Goal: Task Accomplishment & Management: Use online tool/utility

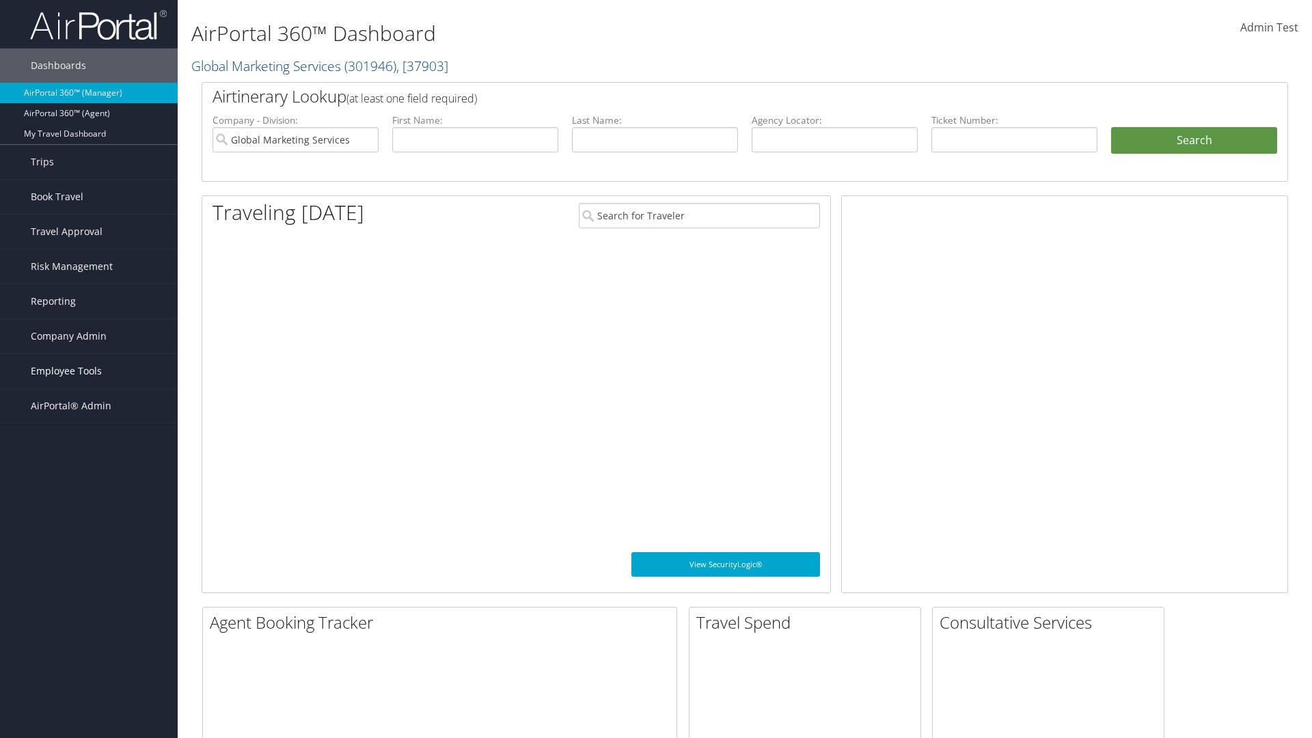
click at [89, 371] on span "Employee Tools" at bounding box center [66, 371] width 71 height 34
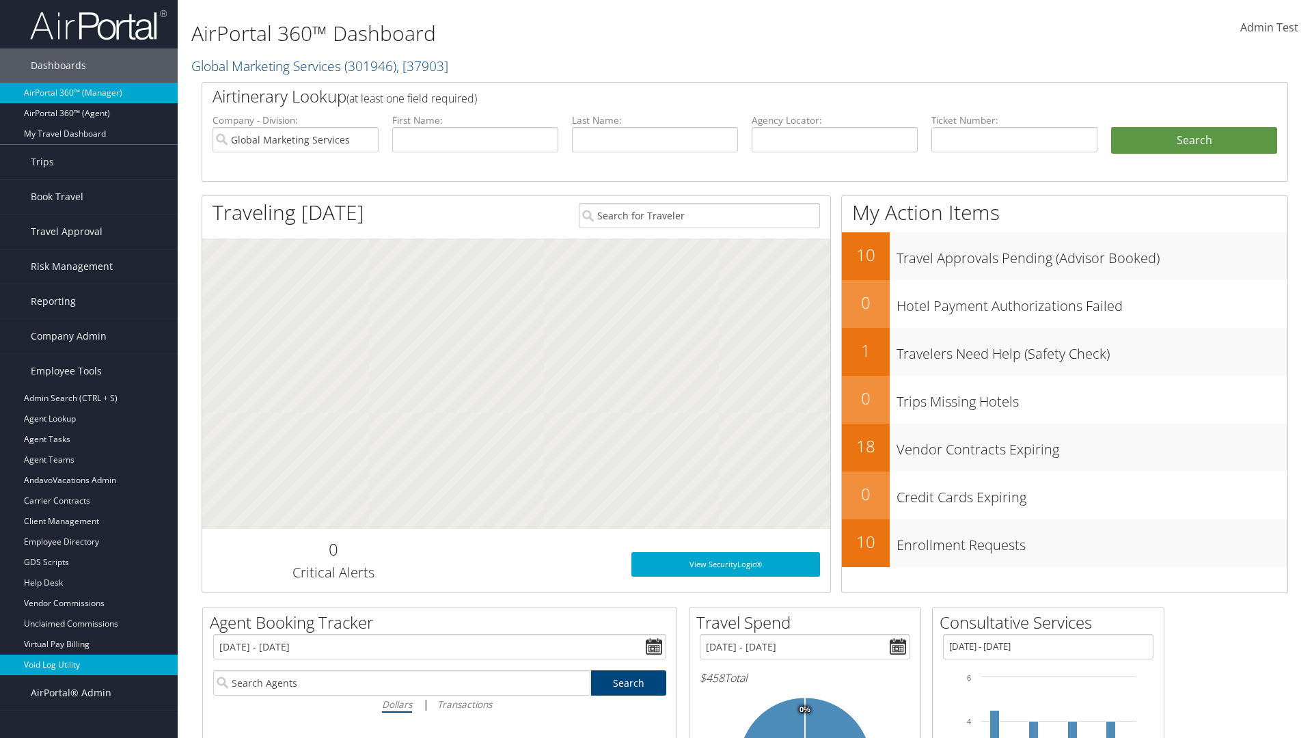
click at [89, 665] on link "Void Log Utility" at bounding box center [89, 664] width 178 height 20
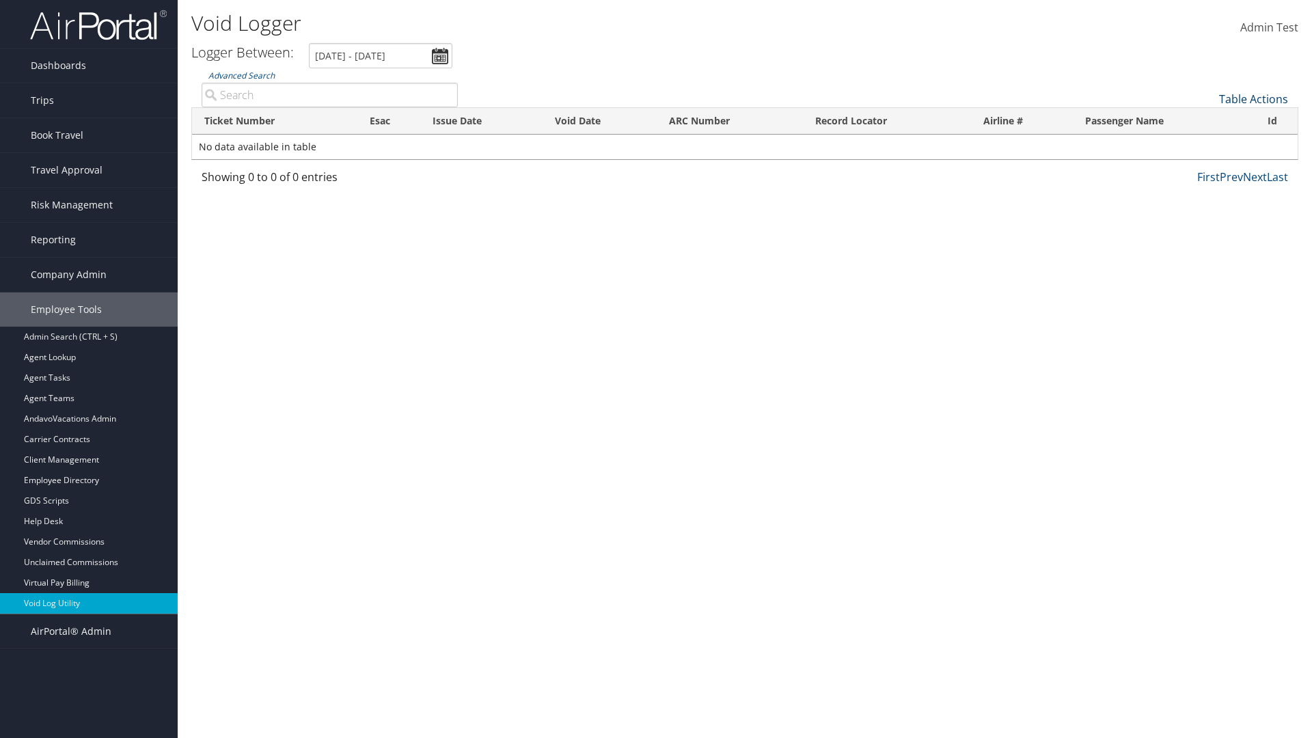
click at [1253, 99] on link "Table Actions" at bounding box center [1253, 99] width 69 height 15
click at [1207, 120] on link "Export as CSV" at bounding box center [1208, 120] width 180 height 23
click at [1253, 99] on link "Table Actions" at bounding box center [1253, 99] width 69 height 15
click at [1207, 133] on link "Column Visibility" at bounding box center [1208, 132] width 180 height 23
click at [1207, 122] on link "Ticket Number" at bounding box center [1208, 121] width 180 height 23
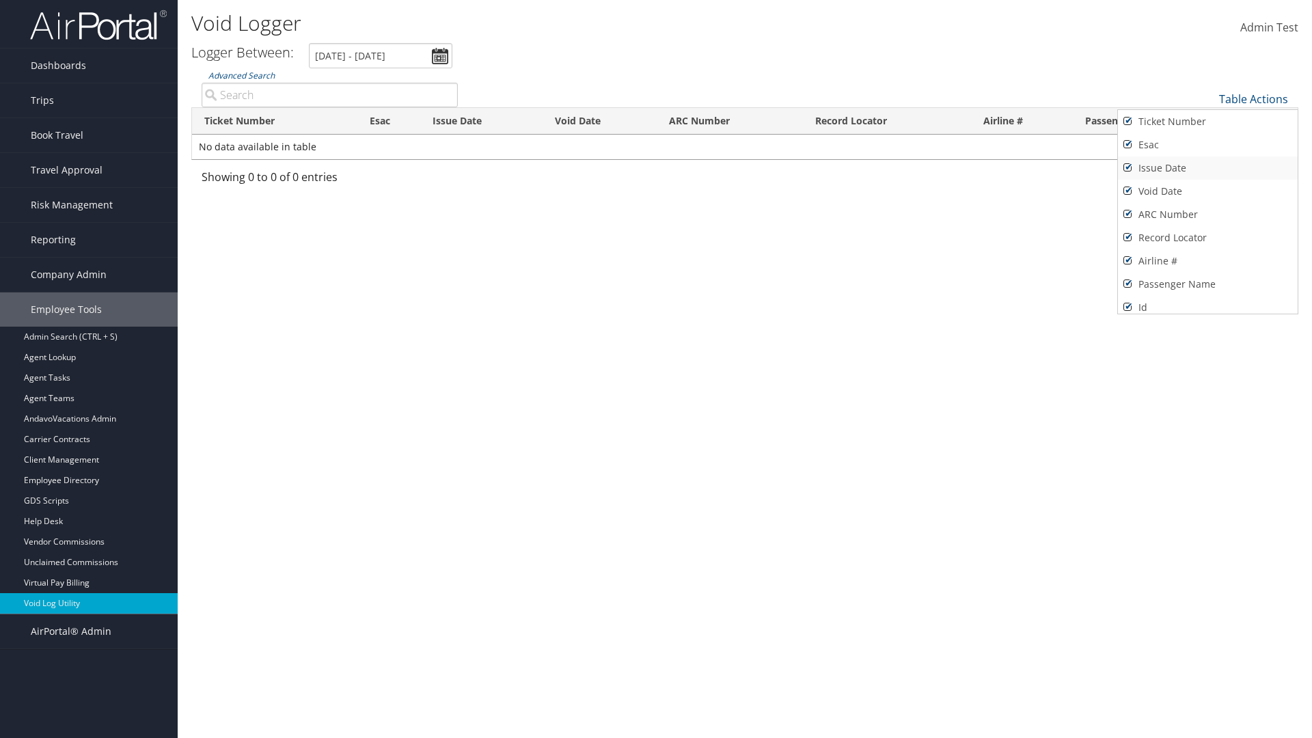
click at [1207, 168] on link "Issue Date" at bounding box center [1208, 167] width 180 height 23
click at [1207, 145] on link "Esac" at bounding box center [1208, 144] width 180 height 23
click at [1207, 191] on link "Void Date" at bounding box center [1208, 191] width 180 height 23
click at [1207, 215] on link "ARC Number" at bounding box center [1208, 214] width 180 height 23
click at [1207, 238] on link "Record Locator" at bounding box center [1208, 237] width 180 height 23
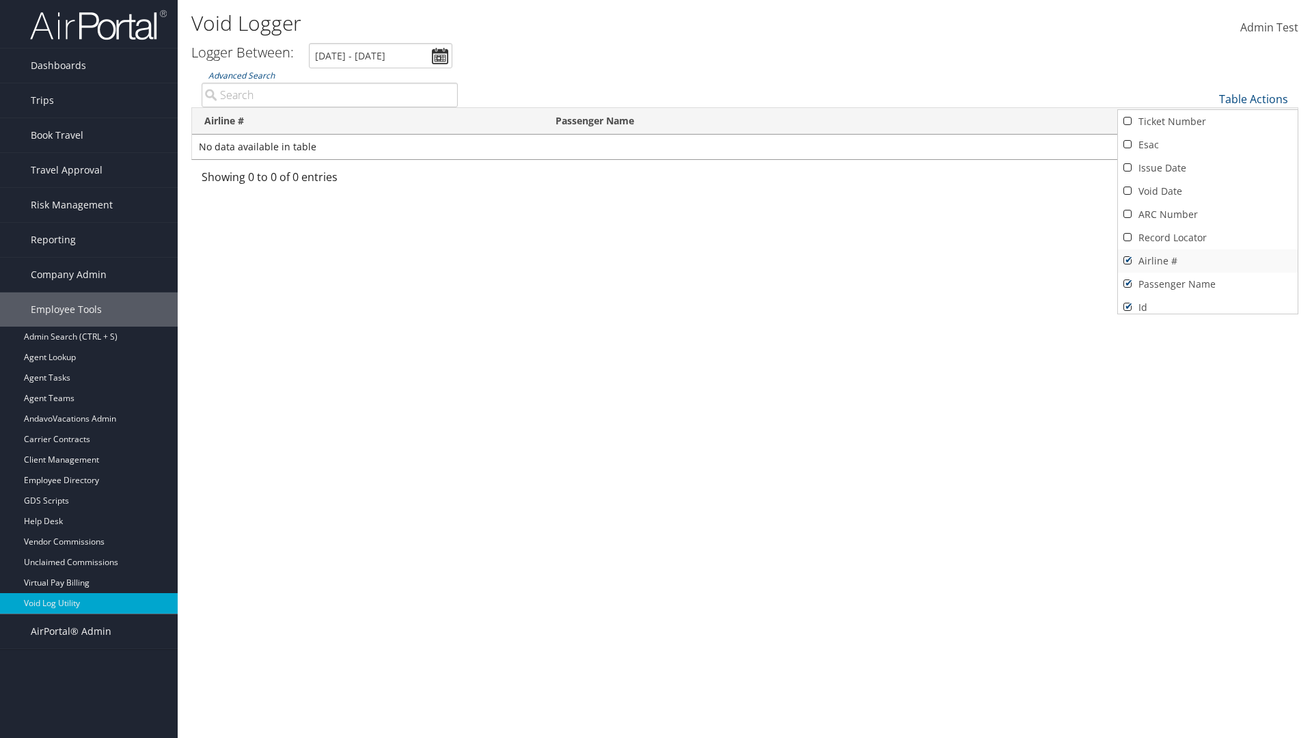
click at [1207, 261] on link "Airline #" at bounding box center [1208, 260] width 180 height 23
click at [1207, 284] on link "Passenger Name" at bounding box center [1208, 284] width 180 height 23
click at [656, 369] on div at bounding box center [656, 369] width 1312 height 738
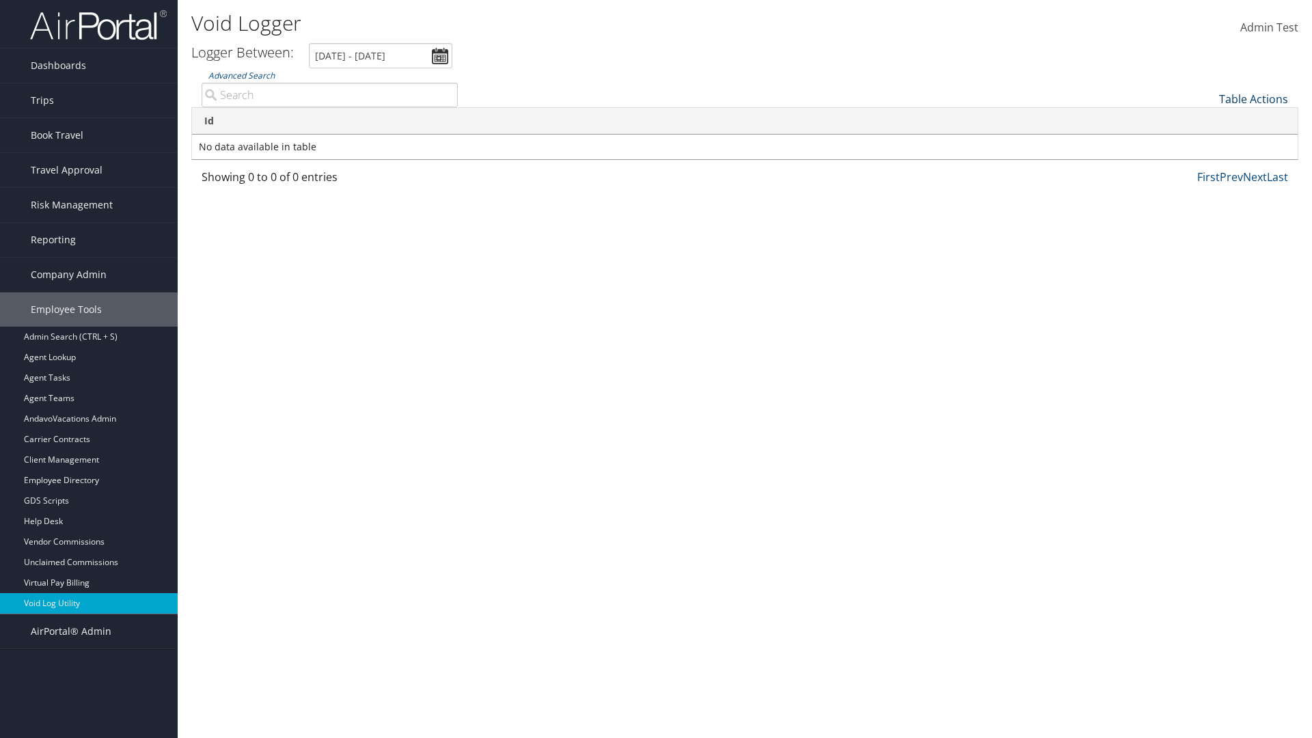
click at [1253, 99] on link "Table Actions" at bounding box center [1253, 99] width 69 height 15
click at [1207, 133] on link "Column Visibility" at bounding box center [1208, 132] width 180 height 23
click at [1207, 122] on link "Ticket Number" at bounding box center [1208, 121] width 180 height 23
click at [1207, 168] on link "Issue Date" at bounding box center [1208, 167] width 180 height 23
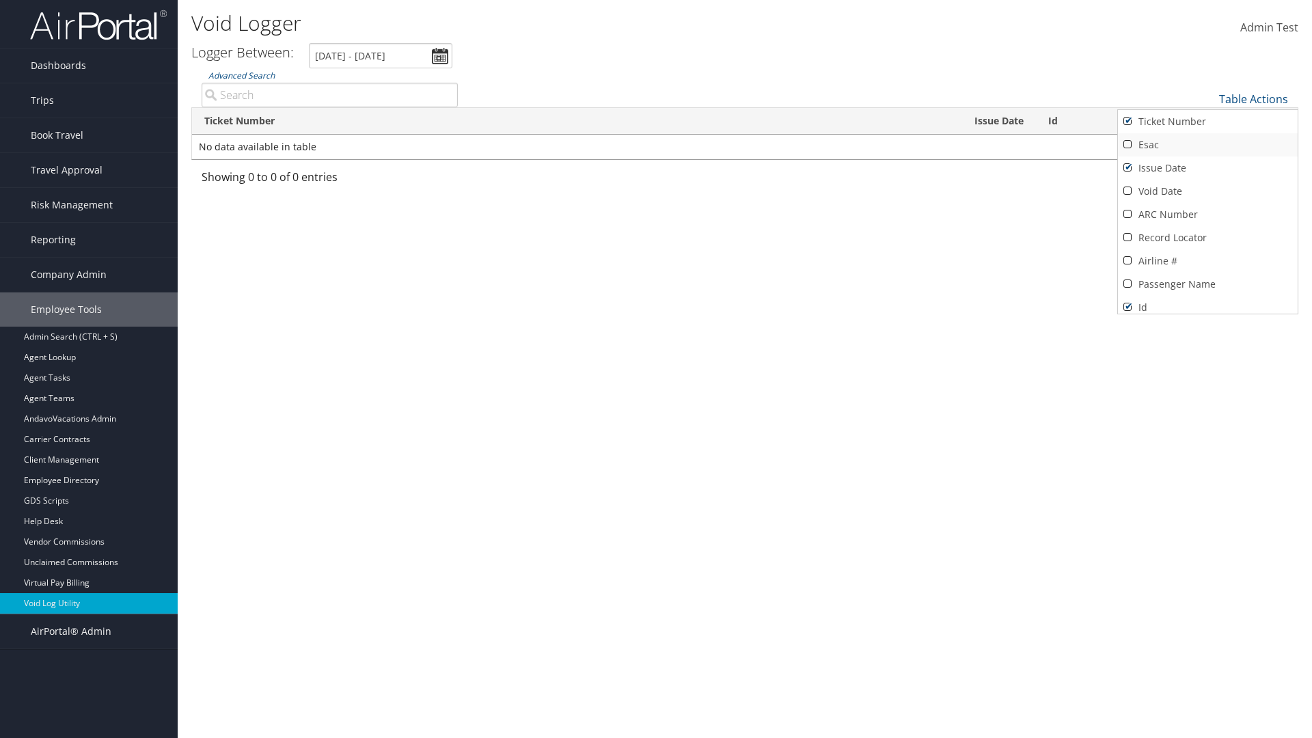
click at [1207, 145] on link "Esac" at bounding box center [1208, 144] width 180 height 23
click at [1207, 191] on link "Void Date" at bounding box center [1208, 191] width 180 height 23
click at [1207, 215] on link "ARC Number" at bounding box center [1208, 214] width 180 height 23
click at [1207, 238] on link "Record Locator" at bounding box center [1208, 237] width 180 height 23
click at [1207, 261] on link "Airline #" at bounding box center [1208, 260] width 180 height 23
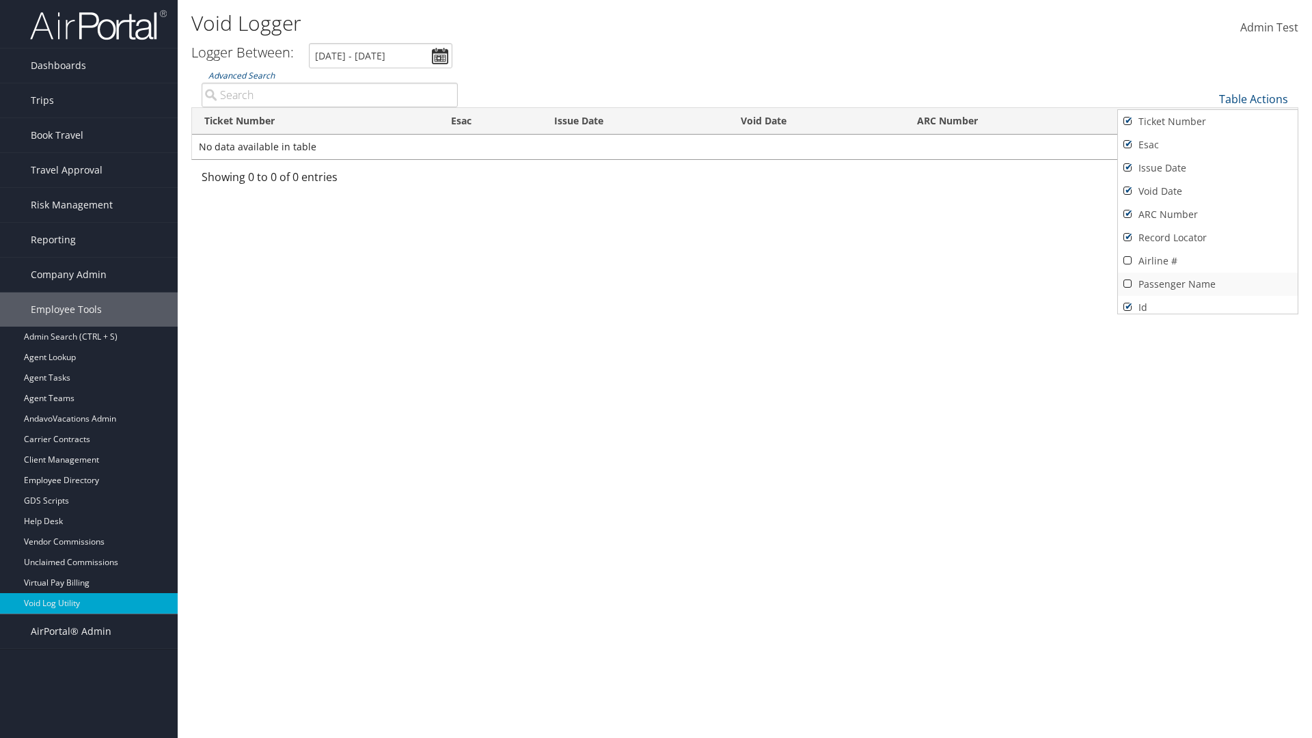
click at [1207, 284] on link "Passenger Name" at bounding box center [1208, 284] width 180 height 23
click at [656, 369] on div at bounding box center [656, 369] width 1312 height 738
click at [1253, 99] on link "Table Actions" at bounding box center [1253, 99] width 69 height 15
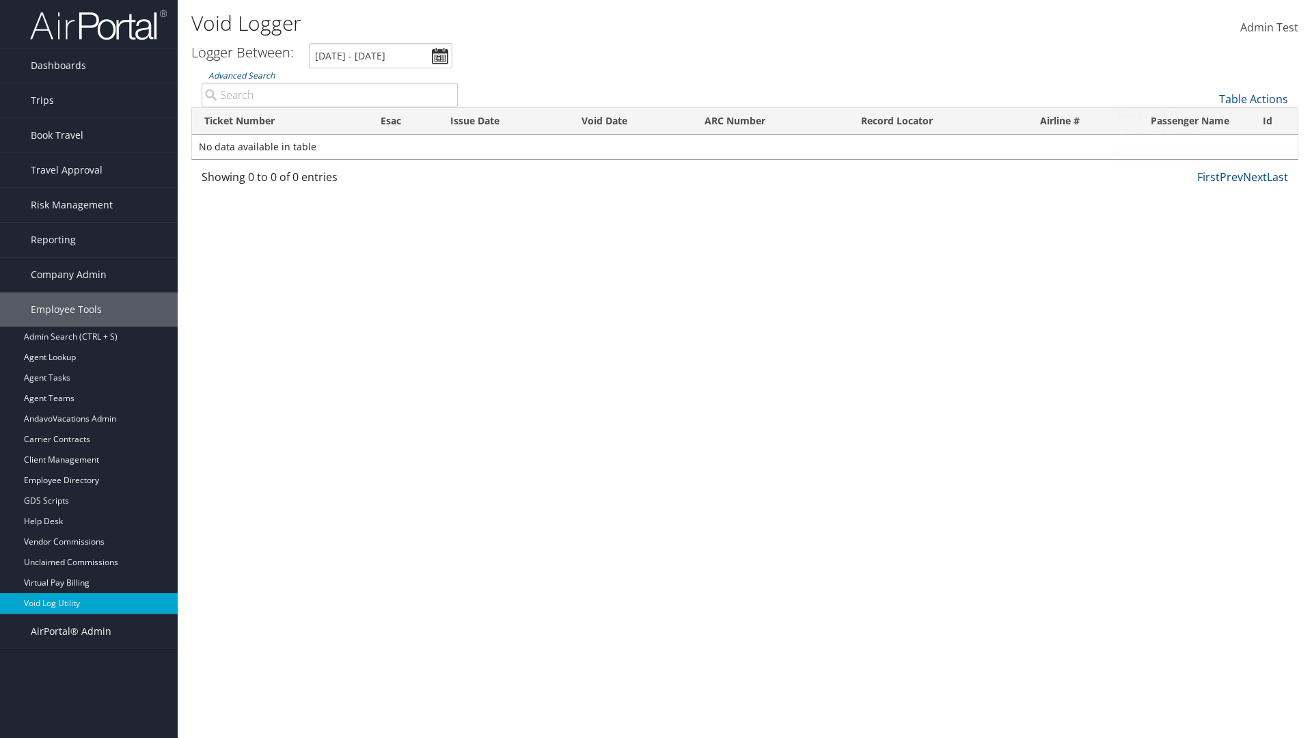
click at [1207, 156] on link "Page Length" at bounding box center [1208, 155] width 180 height 23
click at [1207, 145] on link "25" at bounding box center [1208, 144] width 180 height 23
